Goal: Information Seeking & Learning: Learn about a topic

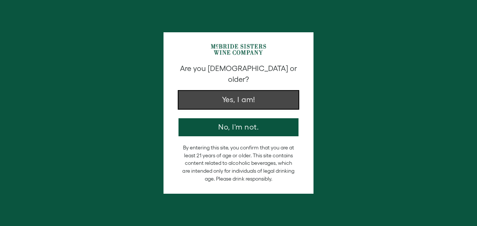
click at [227, 91] on button "Yes, I am!" at bounding box center [238, 100] width 120 height 18
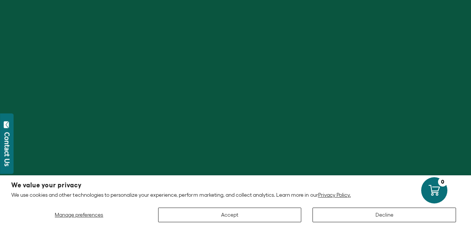
scroll to position [37, 0]
drag, startPoint x: 227, startPoint y: 88, endPoint x: 160, endPoint y: 100, distance: 67.7
click at [160, 100] on div at bounding box center [235, 113] width 471 height 226
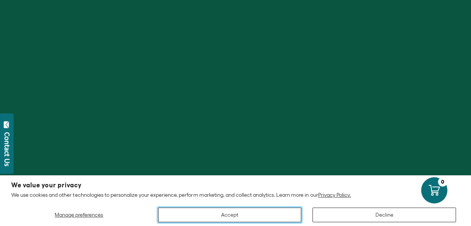
click at [228, 210] on button "Accept" at bounding box center [229, 214] width 143 height 15
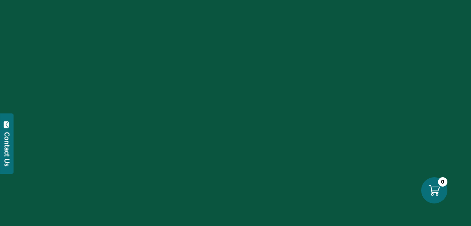
scroll to position [42, 0]
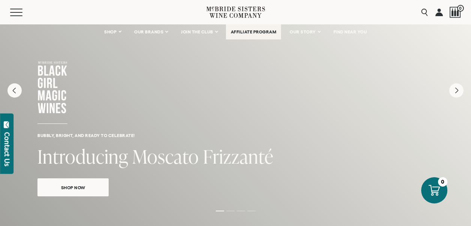
click at [248, 33] on span "AFFILIATE PROGRAM" at bounding box center [254, 31] width 46 height 5
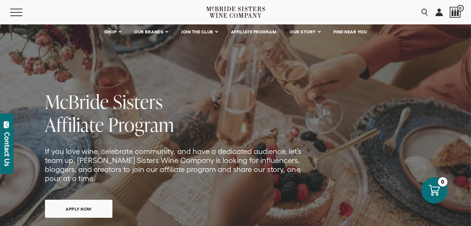
scroll to position [43, 0]
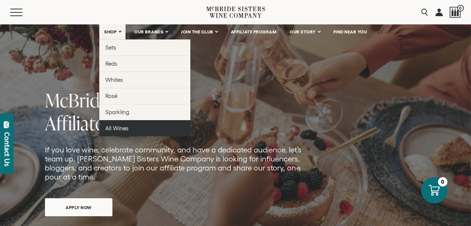
click at [119, 126] on span "All Wines" at bounding box center [116, 128] width 23 height 6
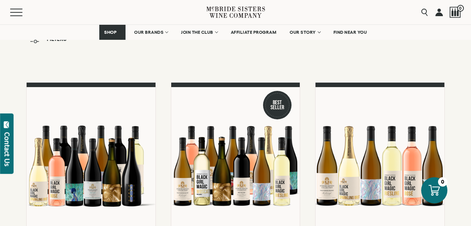
scroll to position [49, 0]
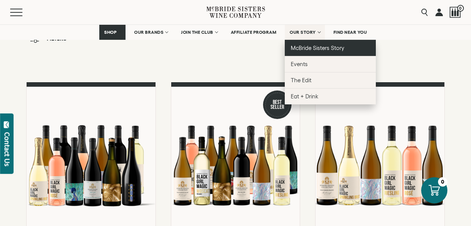
click at [311, 47] on span "McBride Sisters Story" at bounding box center [318, 48] width 54 height 6
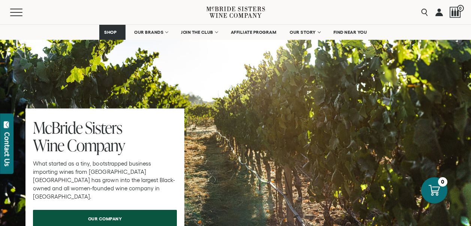
scroll to position [2325, 0]
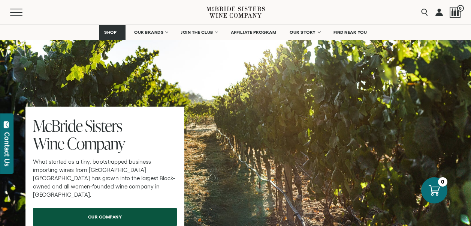
click at [198, 140] on div at bounding box center [235, 129] width 471 height 285
click at [342, 30] on span "FIND NEAR YOU" at bounding box center [350, 32] width 34 height 5
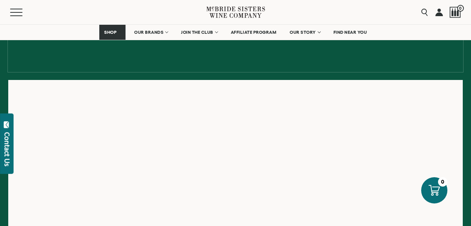
scroll to position [93, 0]
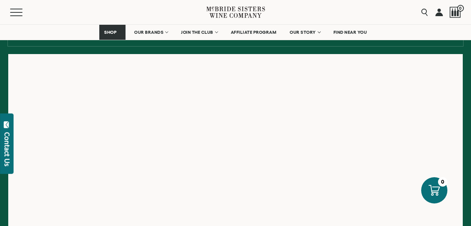
scroll to position [126, 0]
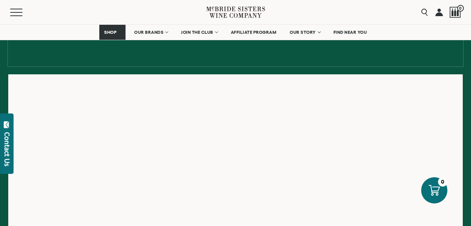
scroll to position [98, 0]
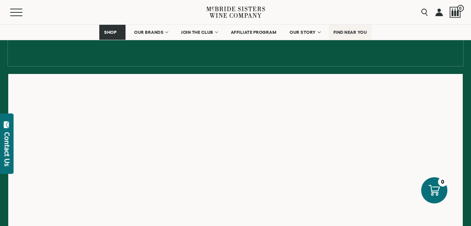
click at [345, 29] on link "FIND NEAR YOU" at bounding box center [350, 32] width 43 height 15
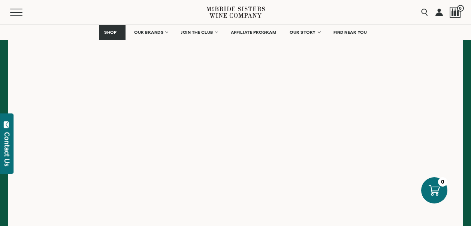
scroll to position [209, 0]
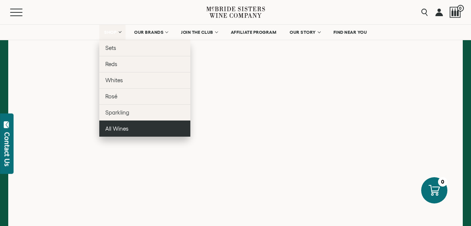
click at [119, 127] on span "All Wines" at bounding box center [116, 128] width 23 height 6
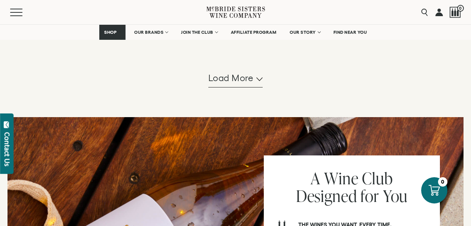
scroll to position [820, 0]
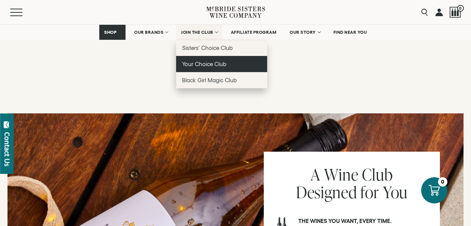
click at [197, 62] on span "Your Choice Club" at bounding box center [204, 64] width 44 height 6
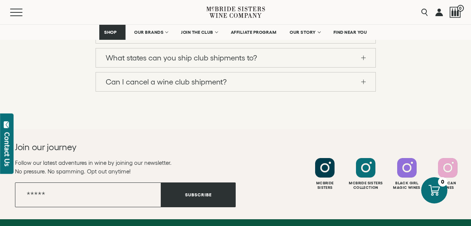
scroll to position [1011, 0]
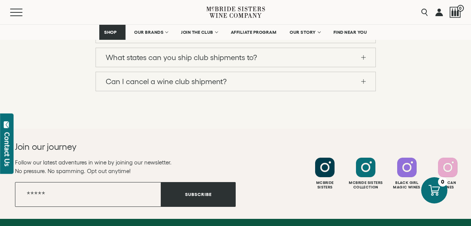
click at [298, 67] on link "What states can you ship club shipments to?" at bounding box center [236, 57] width 280 height 19
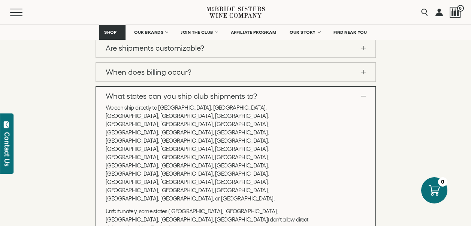
scroll to position [864, 0]
click at [243, 34] on link "How much does it cost?" at bounding box center [236, 24] width 280 height 19
